Goal: Information Seeking & Learning: Learn about a topic

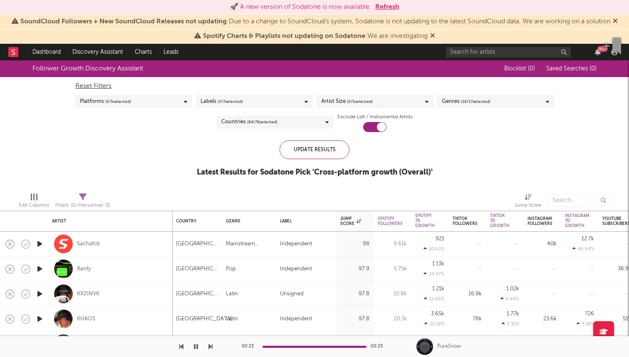
click at [248, 102] on div "Labels ( 3 / 7 selected)" at bounding box center [254, 101] width 117 height 12
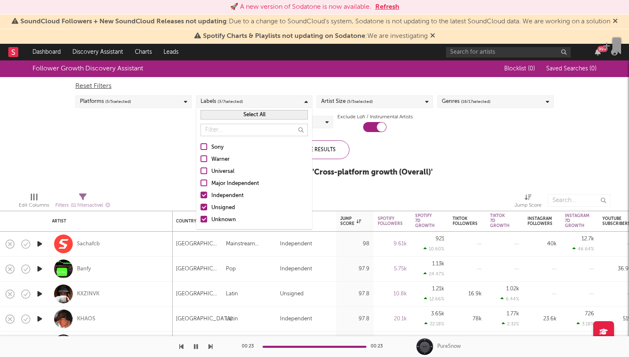
click at [243, 112] on button "Select All" at bounding box center [254, 115] width 107 height 10
click at [250, 116] on button "Deselect All" at bounding box center [254, 115] width 107 height 10
click at [244, 194] on div "Independent" at bounding box center [259, 196] width 97 height 10
click at [201, 194] on input "Independent" at bounding box center [201, 196] width 0 height 10
click at [219, 206] on div "Unsigned" at bounding box center [259, 208] width 97 height 10
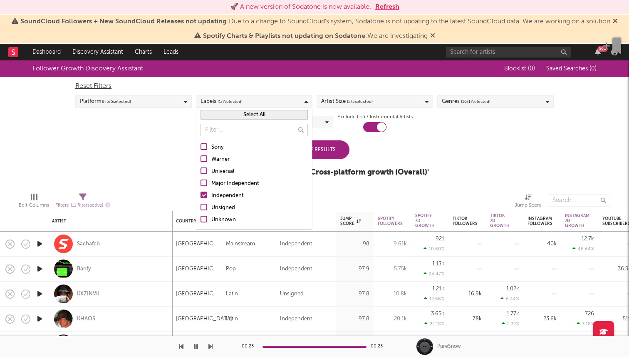
click at [201, 206] on input "Unsigned" at bounding box center [201, 208] width 0 height 10
click at [221, 219] on div "Unknown" at bounding box center [259, 220] width 97 height 10
click at [201, 219] on input "Unknown" at bounding box center [201, 220] width 0 height 10
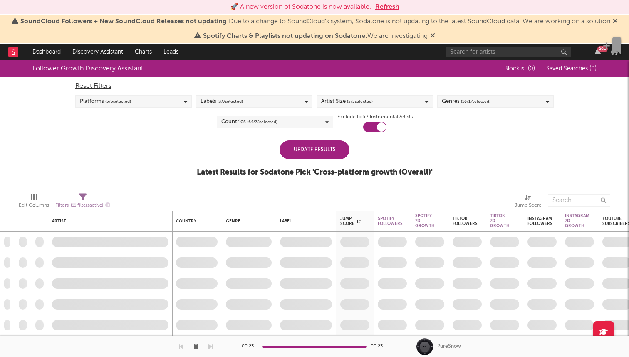
click at [335, 153] on div "Update Results" at bounding box center [315, 149] width 70 height 19
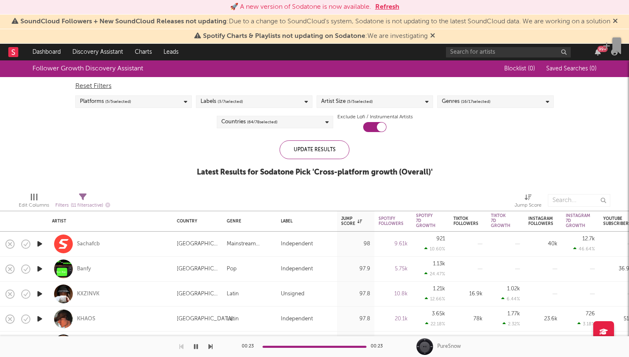
click at [476, 105] on span "( 16 / 17 selected)" at bounding box center [476, 102] width 30 height 10
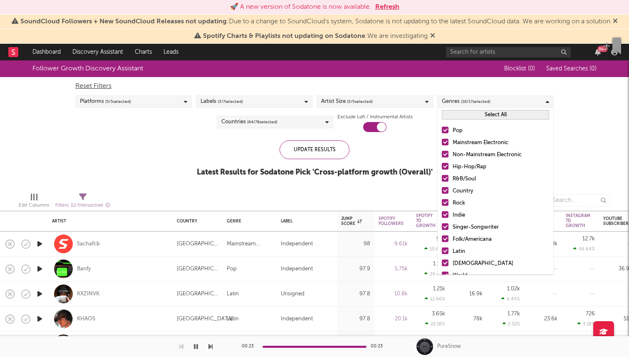
click at [462, 166] on div "Hip-Hop/Rap" at bounding box center [501, 167] width 97 height 10
click at [442, 166] on input "Hip-Hop/Rap" at bounding box center [442, 167] width 0 height 10
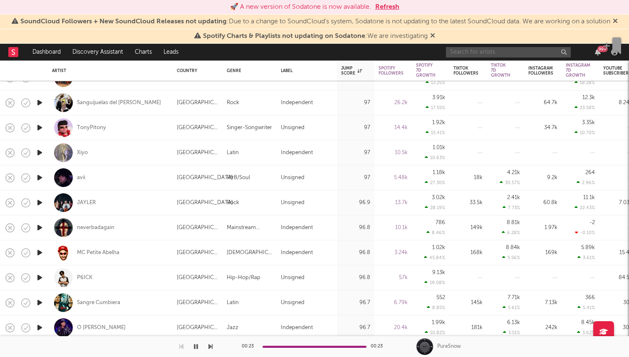
click at [465, 52] on input "text" at bounding box center [508, 52] width 125 height 10
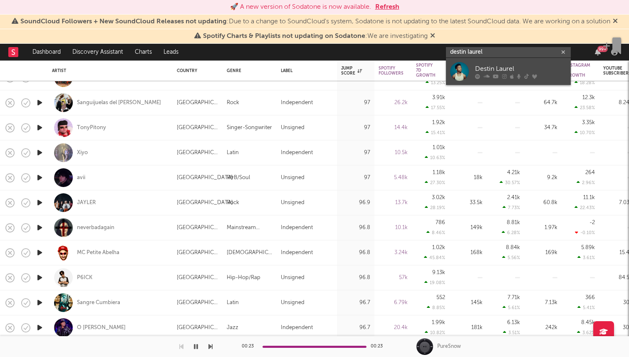
type input "destin laurel"
click at [494, 72] on div "Destin Laurel" at bounding box center [521, 69] width 92 height 10
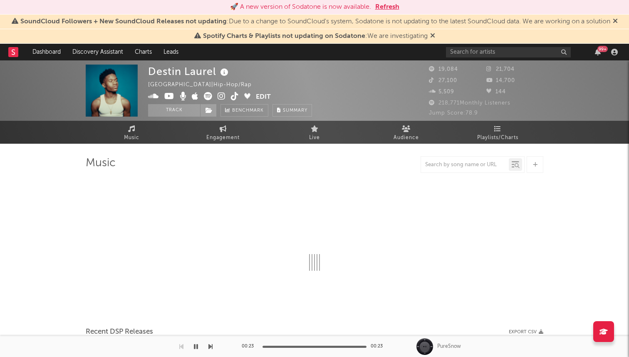
select select "6m"
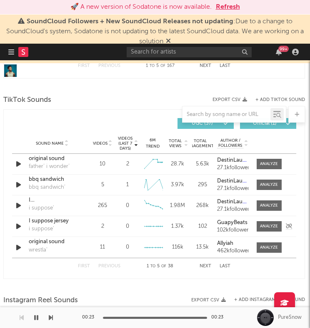
scroll to position [686, 1]
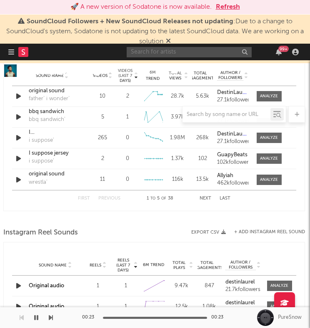
click at [137, 54] on input "text" at bounding box center [189, 52] width 125 height 10
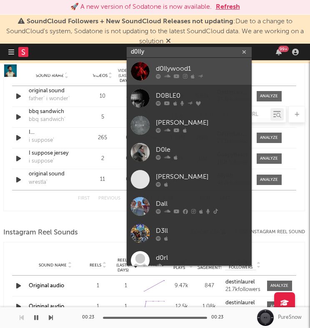
type input "d0lly"
click at [223, 76] on div at bounding box center [202, 76] width 92 height 5
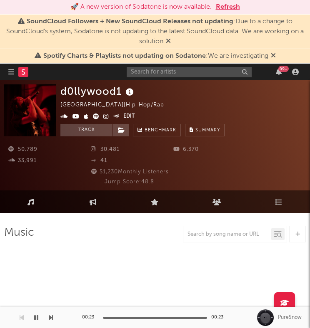
select select "6m"
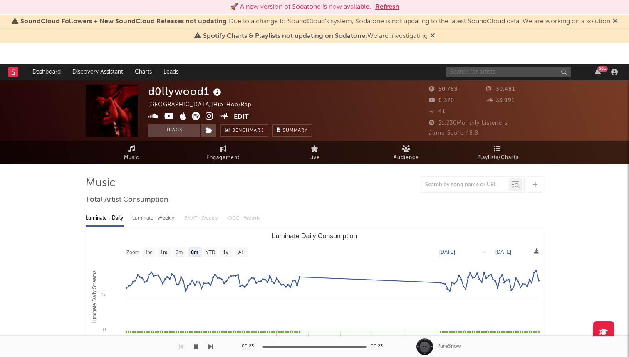
click at [474, 72] on input "text" at bounding box center [508, 72] width 125 height 10
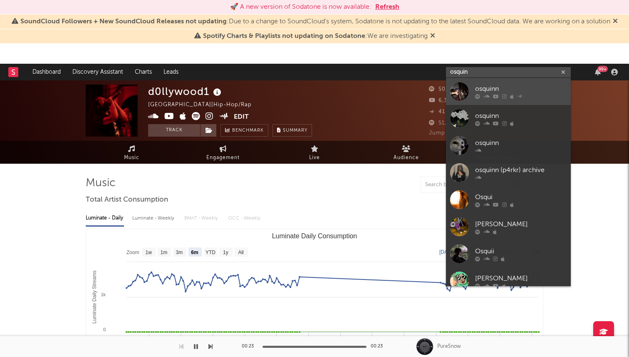
type input "osquin"
click at [500, 90] on div "osquinn" at bounding box center [521, 89] width 92 height 10
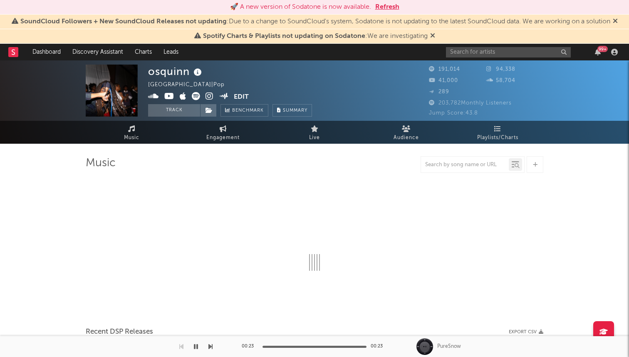
select select "6m"
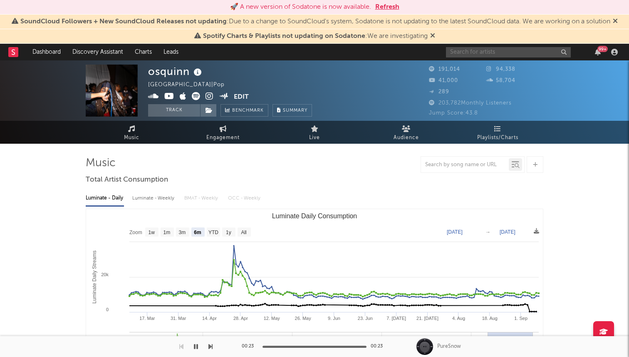
click at [509, 51] on input "text" at bounding box center [508, 52] width 125 height 10
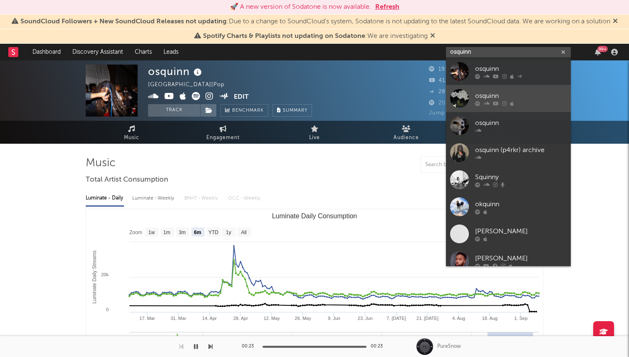
type input "osquinn"
click at [510, 99] on div "osquinn" at bounding box center [521, 96] width 92 height 10
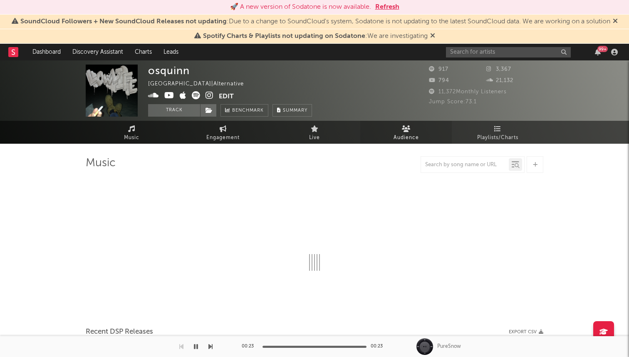
select select "1w"
